Goal: Information Seeking & Learning: Learn about a topic

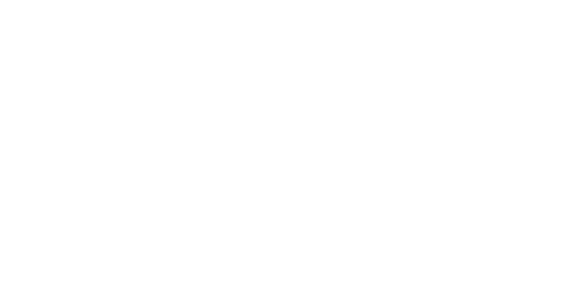
select select "Song"
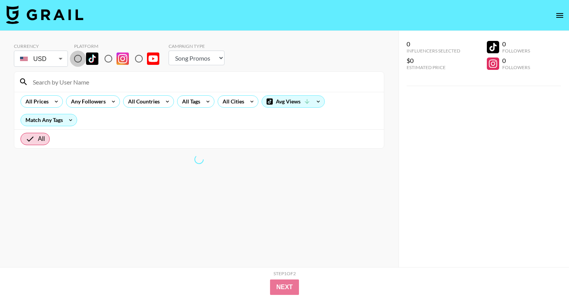
click at [82, 58] on input "radio" at bounding box center [78, 59] width 16 height 16
radio input "true"
click at [144, 104] on div "All Countries" at bounding box center [142, 102] width 38 height 12
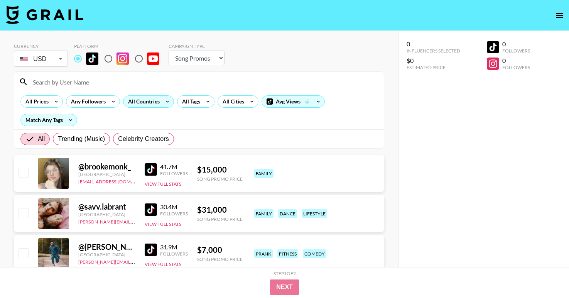
click at [140, 98] on div "All Countries" at bounding box center [142, 102] width 38 height 12
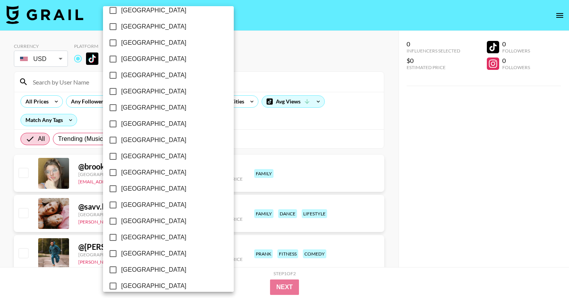
scroll to position [602, 0]
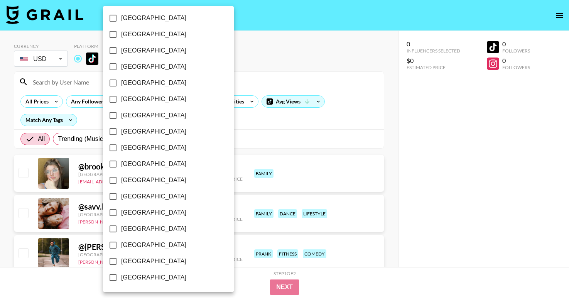
click at [123, 260] on span "[GEOGRAPHIC_DATA]" at bounding box center [153, 261] width 65 height 9
click at [121, 260] on input "[GEOGRAPHIC_DATA]" at bounding box center [113, 261] width 16 height 16
checkbox input "true"
click at [264, 61] on div at bounding box center [284, 149] width 569 height 298
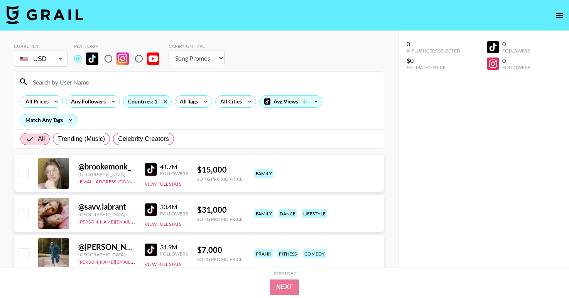
click at [193, 106] on div "All Tags" at bounding box center [187, 102] width 24 height 12
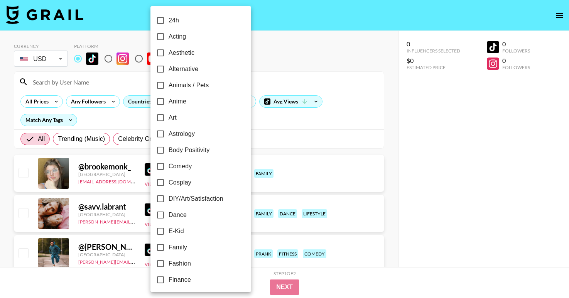
click at [184, 65] on span "Alternative" at bounding box center [184, 68] width 30 height 9
click at [169, 65] on input "Alternative" at bounding box center [160, 69] width 16 height 16
checkbox input "true"
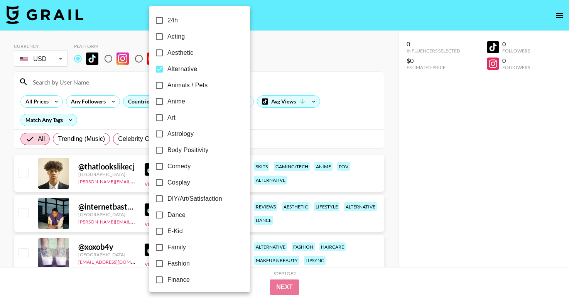
click at [306, 18] on div at bounding box center [284, 149] width 569 height 298
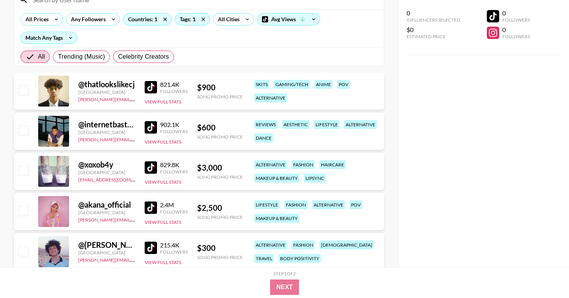
scroll to position [85, 0]
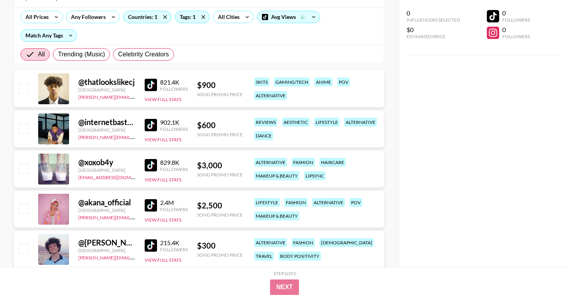
click at [153, 86] on img at bounding box center [151, 85] width 12 height 12
click at [151, 127] on img at bounding box center [151, 125] width 12 height 12
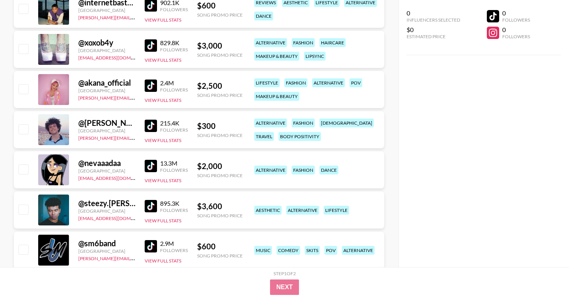
scroll to position [231, 0]
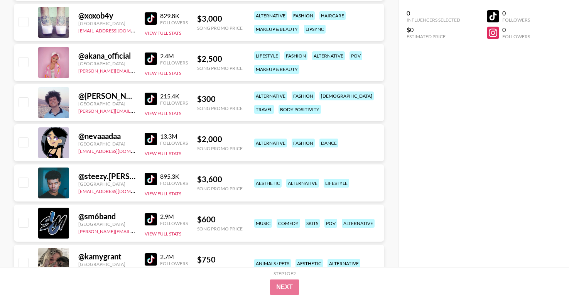
click at [151, 178] on img at bounding box center [151, 179] width 12 height 12
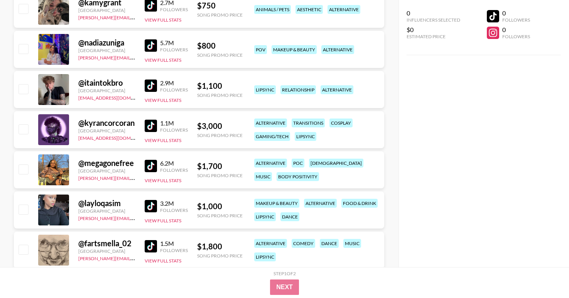
scroll to position [487, 0]
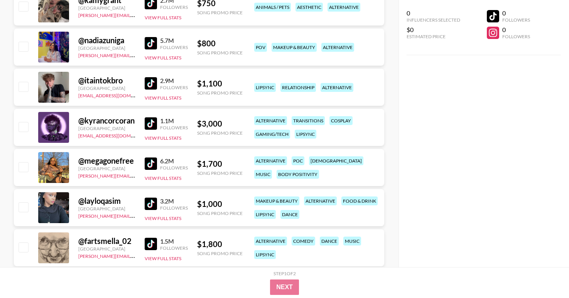
click at [149, 204] on img at bounding box center [151, 204] width 12 height 12
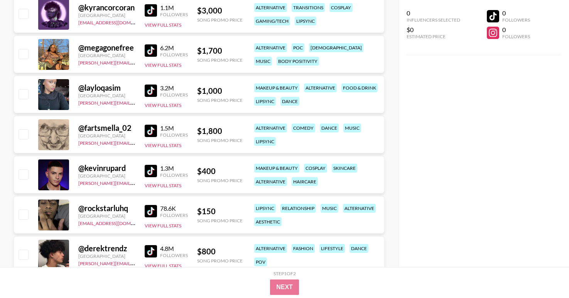
scroll to position [604, 0]
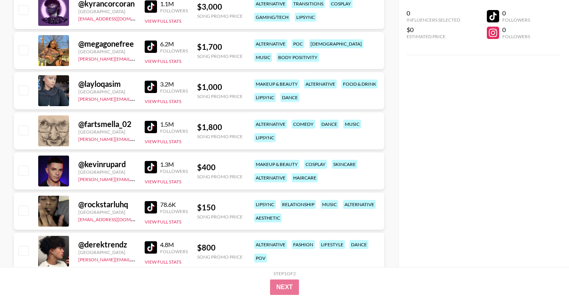
click at [153, 206] on img at bounding box center [151, 207] width 12 height 12
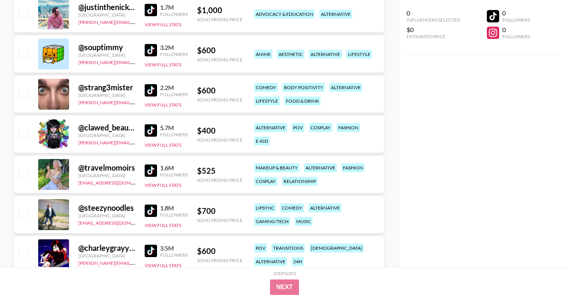
scroll to position [884, 0]
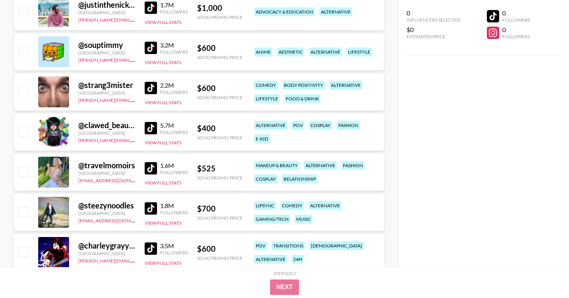
click at [150, 87] on img at bounding box center [151, 88] width 12 height 12
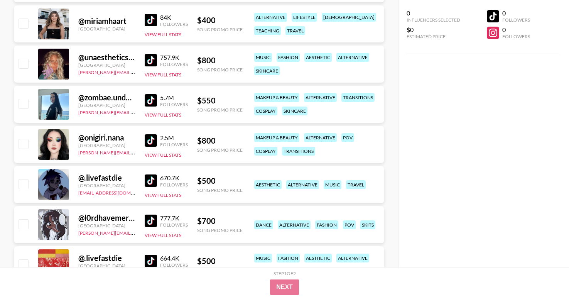
scroll to position [1216, 0]
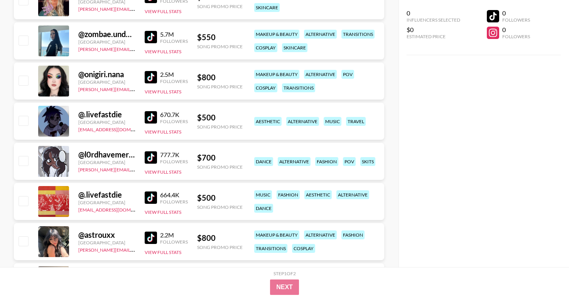
click at [152, 154] on img at bounding box center [151, 157] width 12 height 12
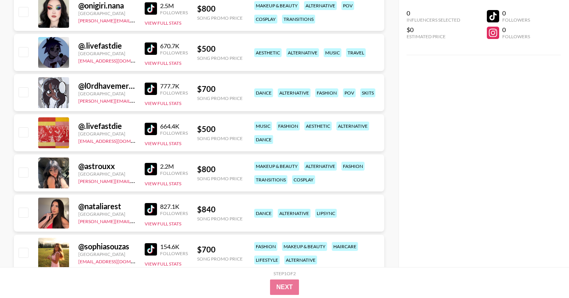
scroll to position [1302, 0]
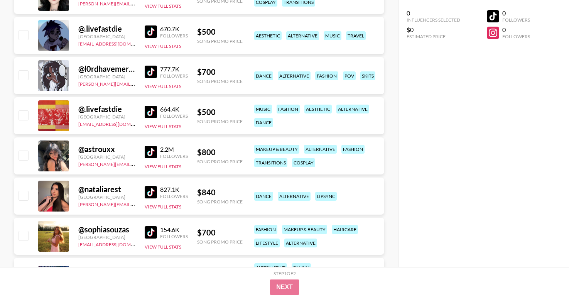
click at [156, 113] on img at bounding box center [151, 112] width 12 height 12
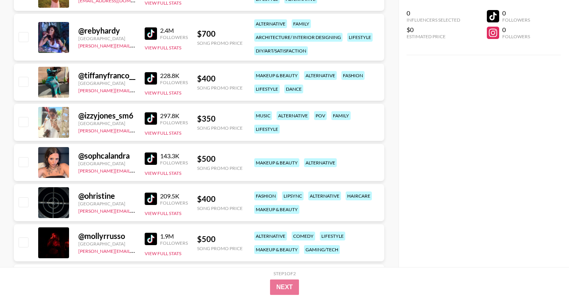
scroll to position [1550, 0]
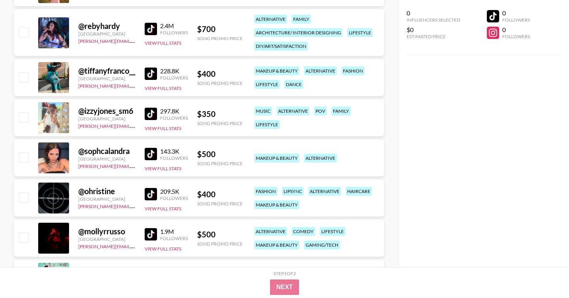
click at [153, 154] on img at bounding box center [151, 154] width 12 height 12
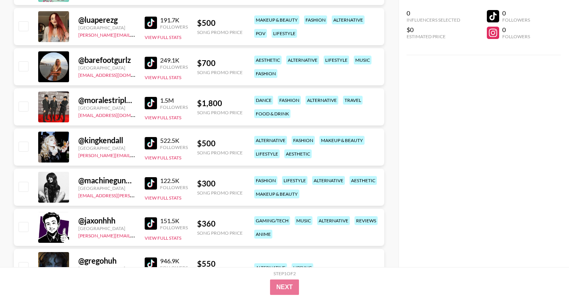
scroll to position [1846, 0]
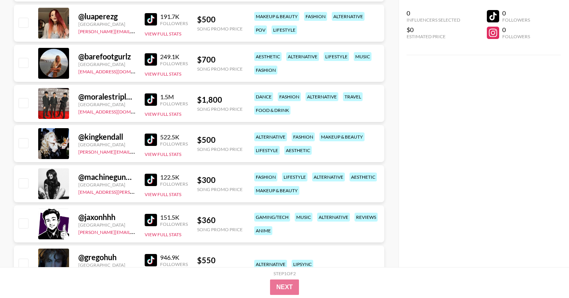
click at [153, 137] on img at bounding box center [151, 140] width 12 height 12
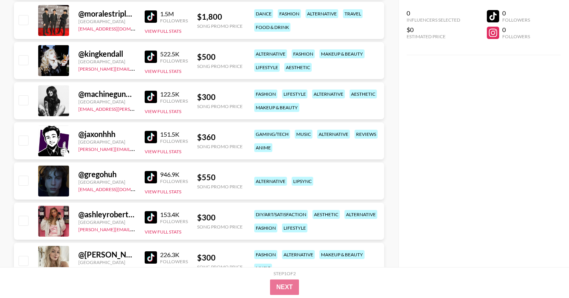
scroll to position [1930, 0]
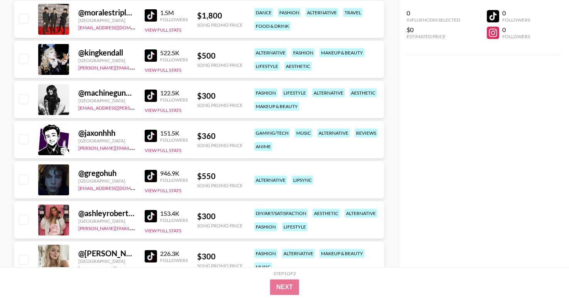
click at [148, 175] on img at bounding box center [151, 176] width 12 height 12
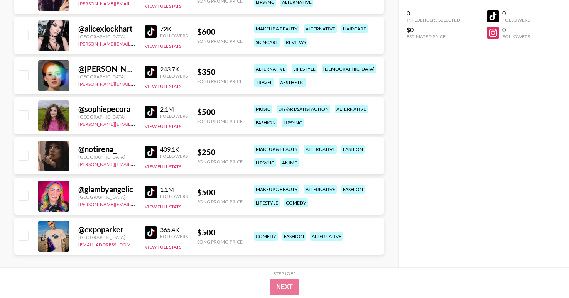
scroll to position [2360, 0]
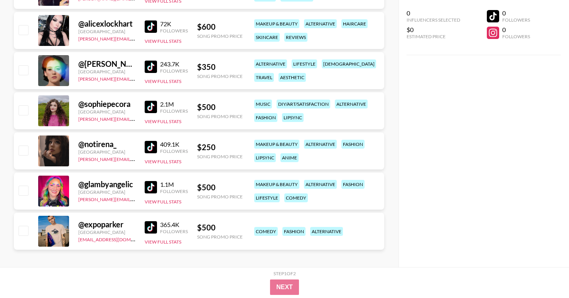
click at [149, 230] on img at bounding box center [151, 227] width 12 height 12
click at [155, 140] on div "409.1K Followers View Full Stats" at bounding box center [166, 150] width 43 height 27
click at [152, 148] on img at bounding box center [151, 147] width 12 height 12
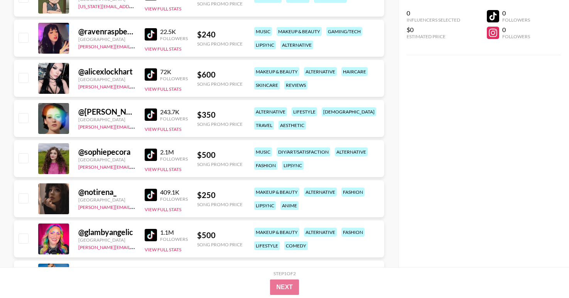
scroll to position [2317, 0]
